Goal: Task Accomplishment & Management: Manage account settings

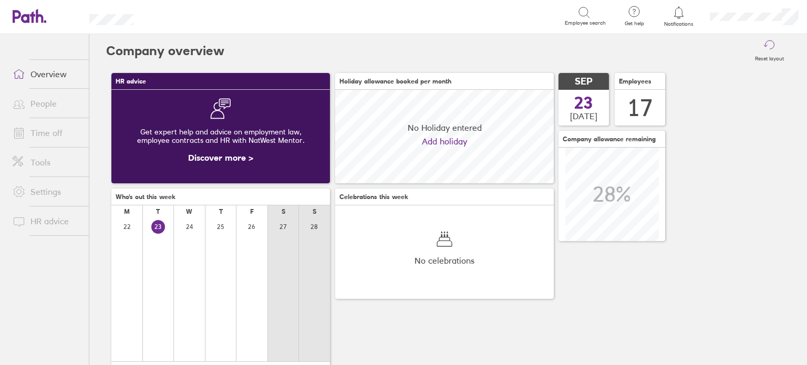
scroll to position [93, 218]
click at [61, 136] on link "Time off" at bounding box center [46, 132] width 85 height 21
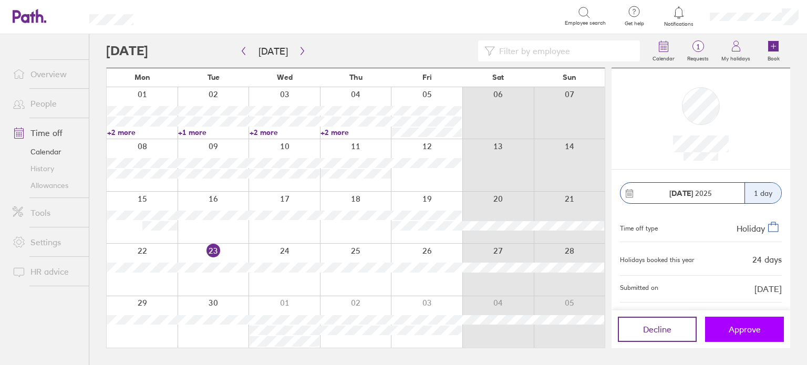
click at [735, 332] on span "Approve" at bounding box center [744, 328] width 32 height 9
click at [211, 278] on div at bounding box center [212, 269] width 71 height 51
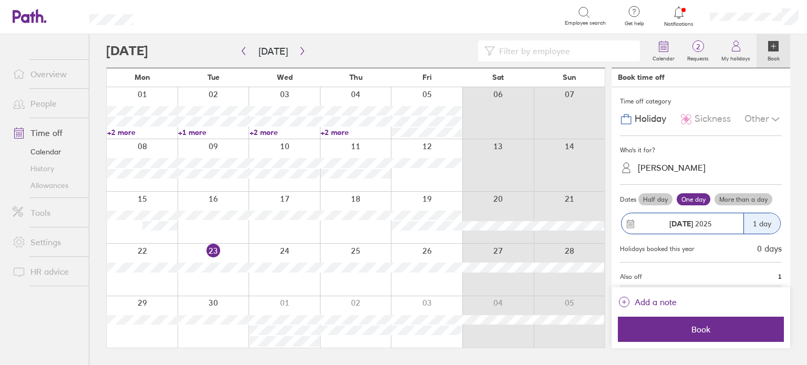
click at [755, 117] on div "Other" at bounding box center [762, 119] width 37 height 20
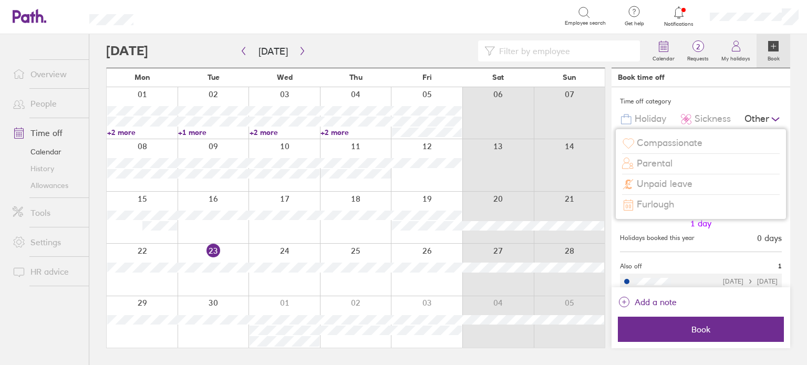
click at [680, 189] on span "Unpaid leave" at bounding box center [664, 184] width 56 height 11
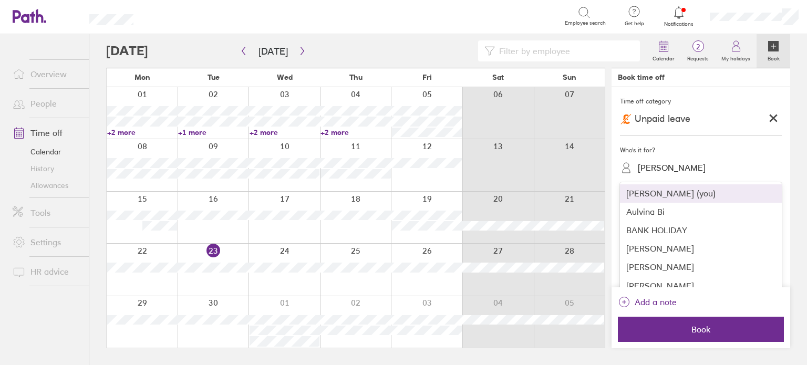
click at [685, 161] on div "[PERSON_NAME]" at bounding box center [706, 168] width 149 height 16
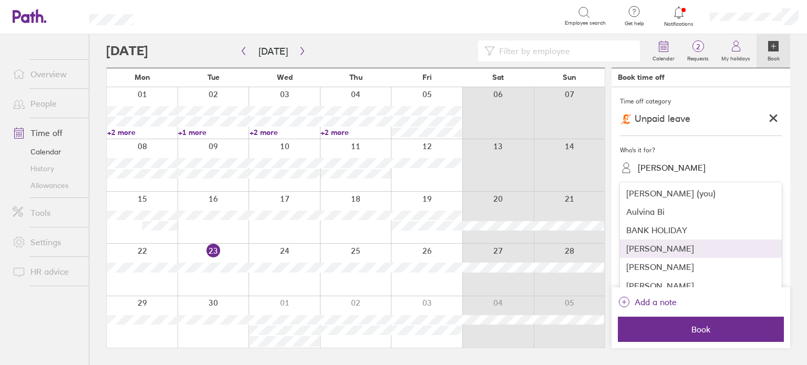
scroll to position [105, 0]
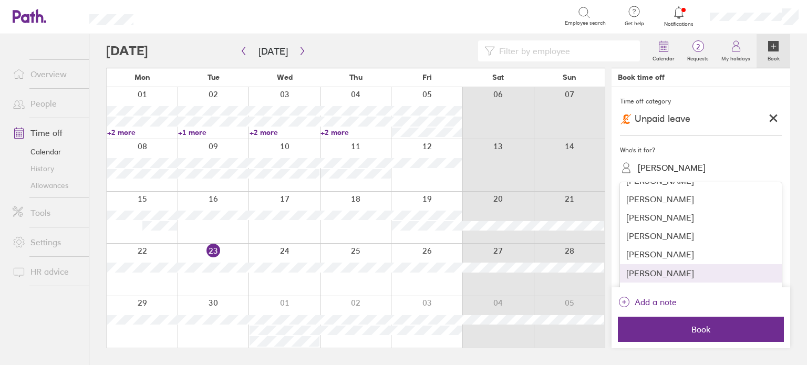
click at [679, 268] on div "[PERSON_NAME]" at bounding box center [701, 273] width 162 height 18
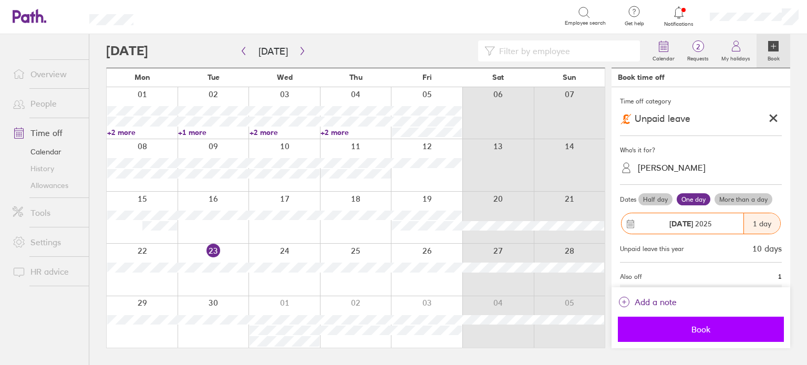
click at [708, 336] on button "Book" at bounding box center [700, 329] width 166 height 25
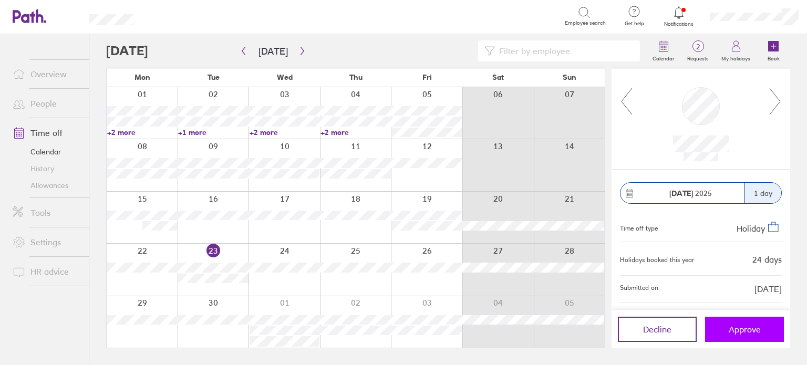
click at [738, 333] on span "Approve" at bounding box center [744, 328] width 32 height 9
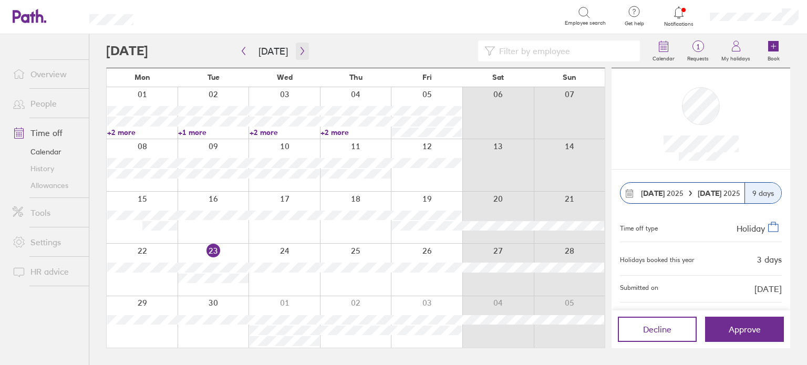
click at [299, 59] on button "button" at bounding box center [302, 51] width 13 height 17
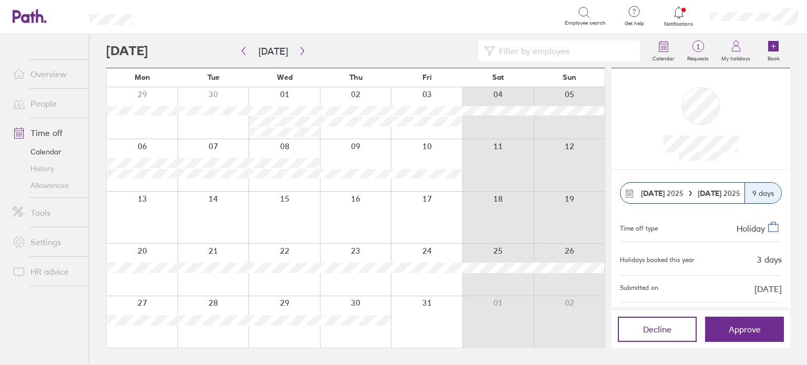
click at [45, 184] on link "Allowances" at bounding box center [46, 185] width 85 height 17
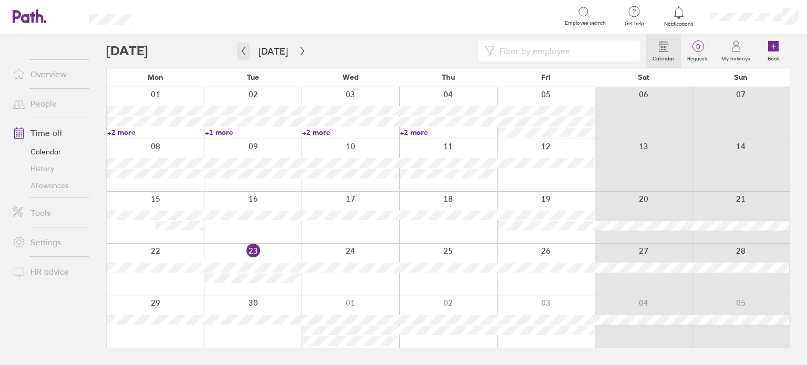
click at [242, 52] on icon "button" at bounding box center [243, 51] width 8 height 8
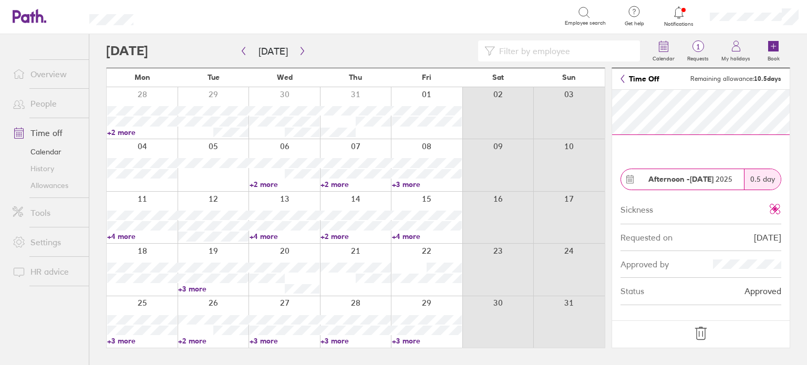
click at [706, 335] on icon at bounding box center [700, 333] width 17 height 17
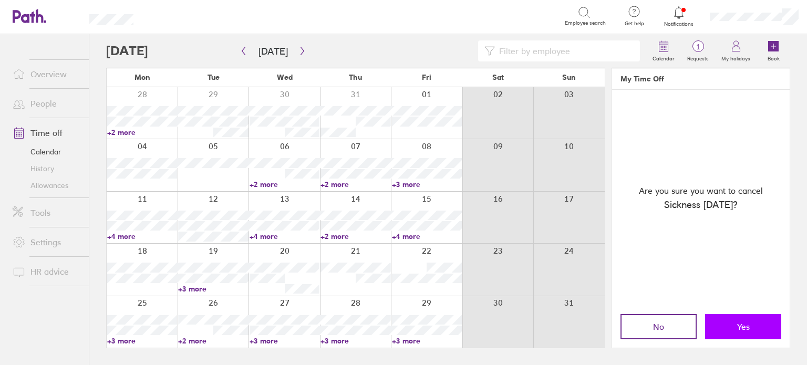
click at [729, 331] on button "Yes" at bounding box center [743, 326] width 76 height 25
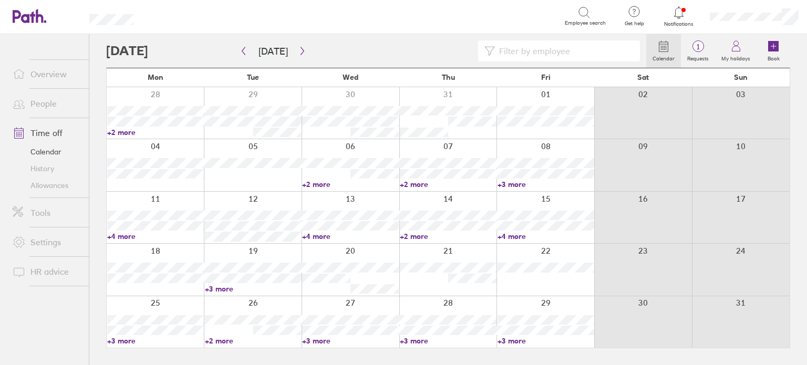
click at [47, 186] on link "Allowances" at bounding box center [46, 185] width 85 height 17
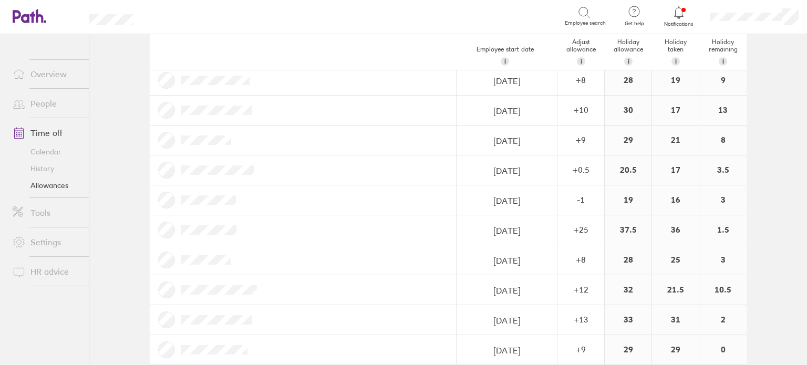
scroll to position [284, 0]
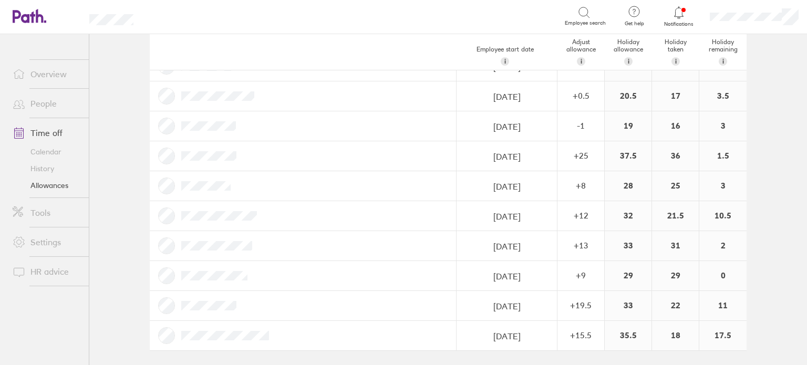
click at [44, 185] on link "Allowances" at bounding box center [46, 185] width 85 height 17
click at [42, 151] on link "Calendar" at bounding box center [46, 151] width 85 height 17
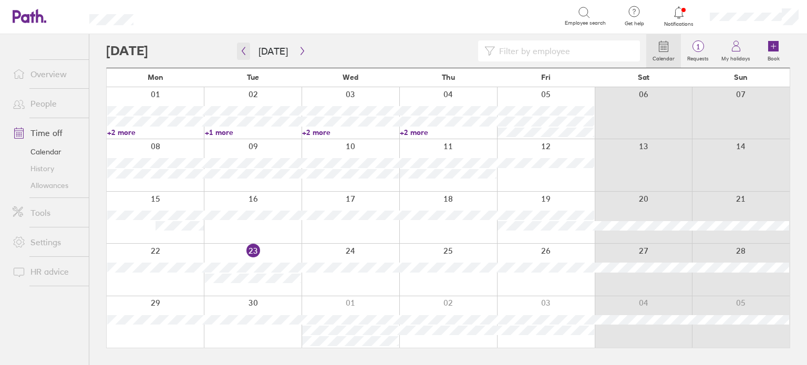
click at [244, 51] on icon "button" at bounding box center [243, 51] width 8 height 8
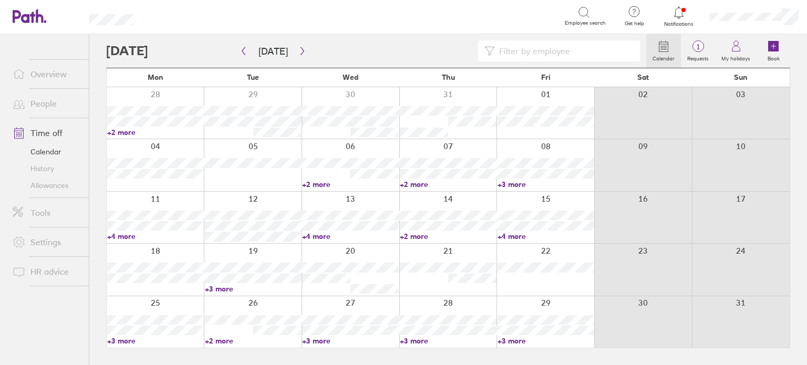
click at [563, 280] on div at bounding box center [545, 269] width 98 height 51
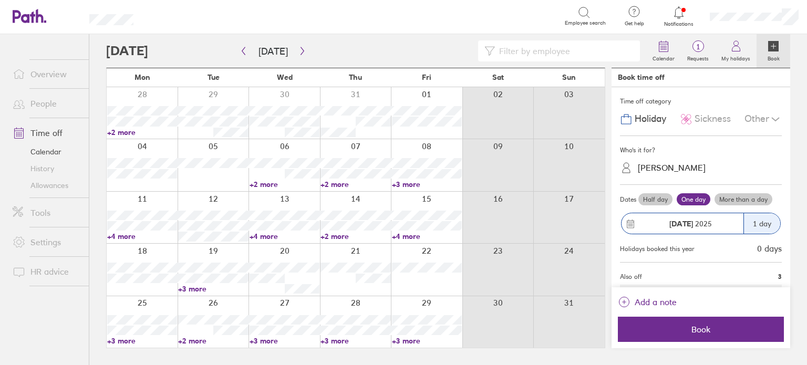
click at [689, 167] on div "[PERSON_NAME]" at bounding box center [671, 168] width 68 height 10
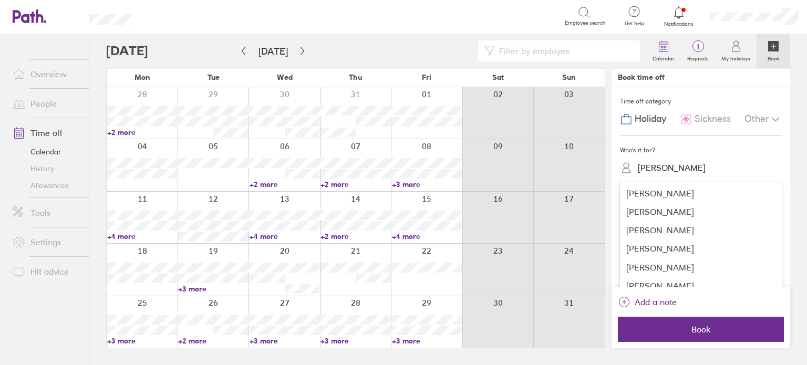
scroll to position [158, 0]
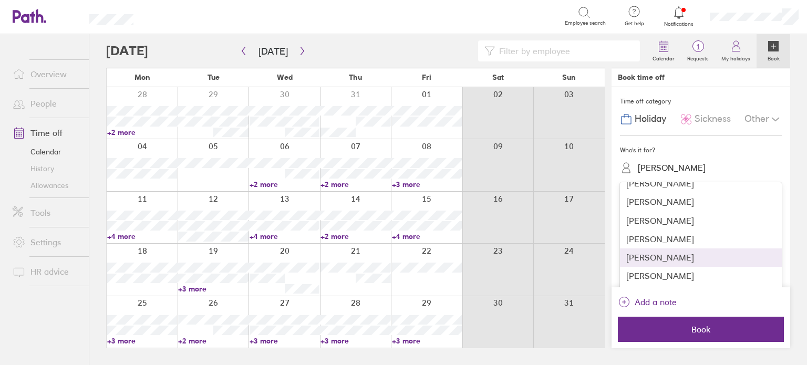
click at [675, 256] on div "[PERSON_NAME]" at bounding box center [701, 257] width 162 height 18
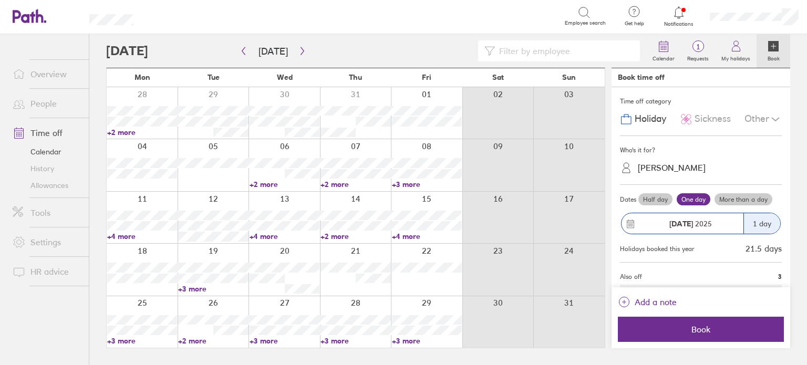
click at [659, 200] on label "Half day" at bounding box center [655, 199] width 34 height 13
click at [0, 0] on input "Half day" at bounding box center [0, 0] width 0 height 0
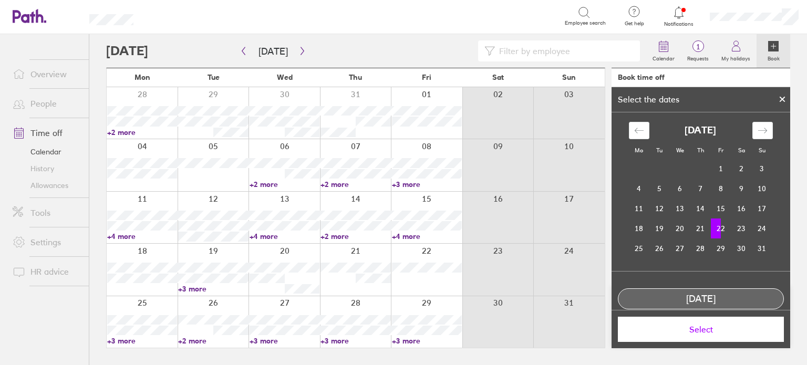
click at [783, 95] on div at bounding box center [782, 99] width 16 height 18
